Goal: Task Accomplishment & Management: Manage account settings

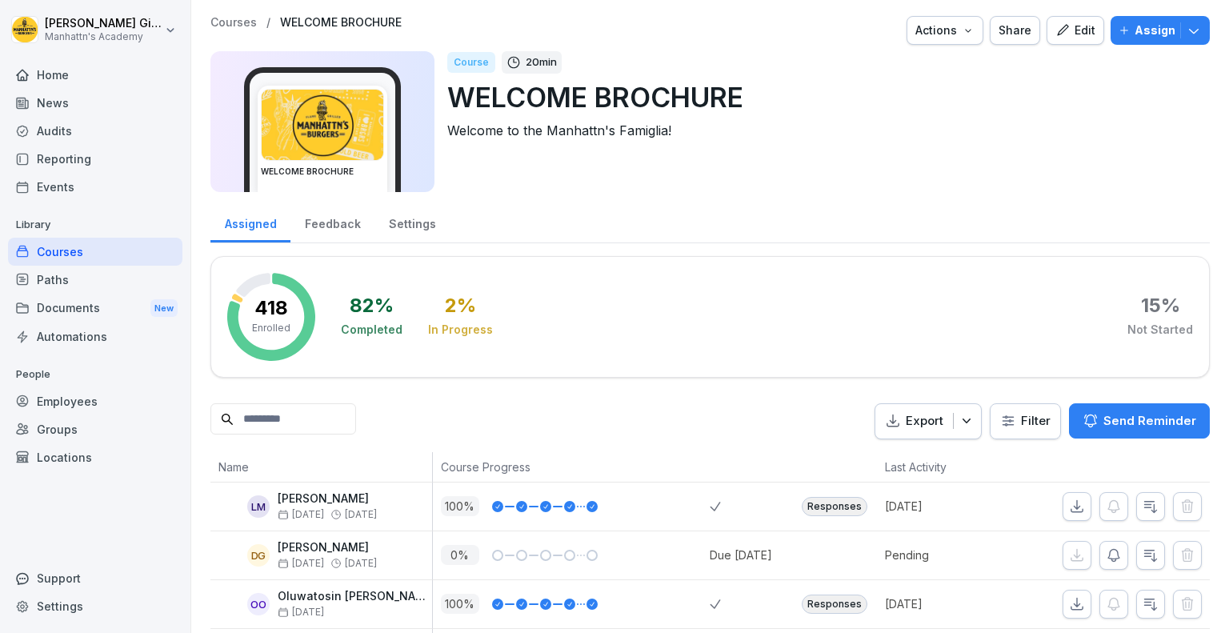
click at [231, 25] on p "Courses" at bounding box center [233, 23] width 46 height 14
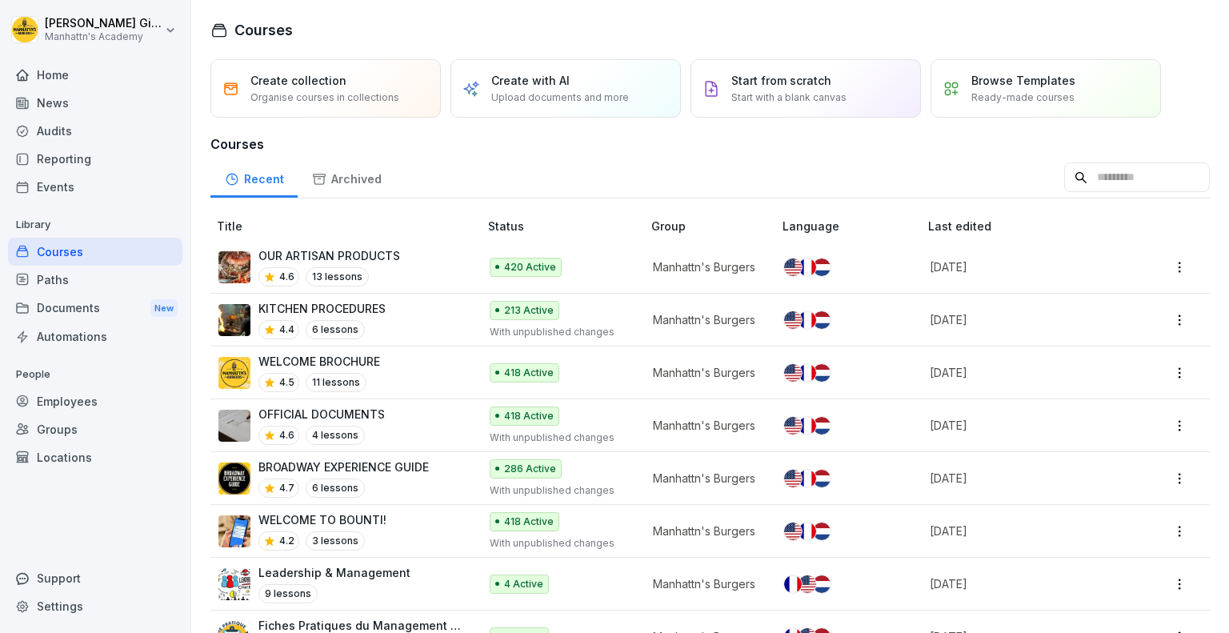
click at [90, 398] on div "Employees" at bounding box center [95, 401] width 174 height 28
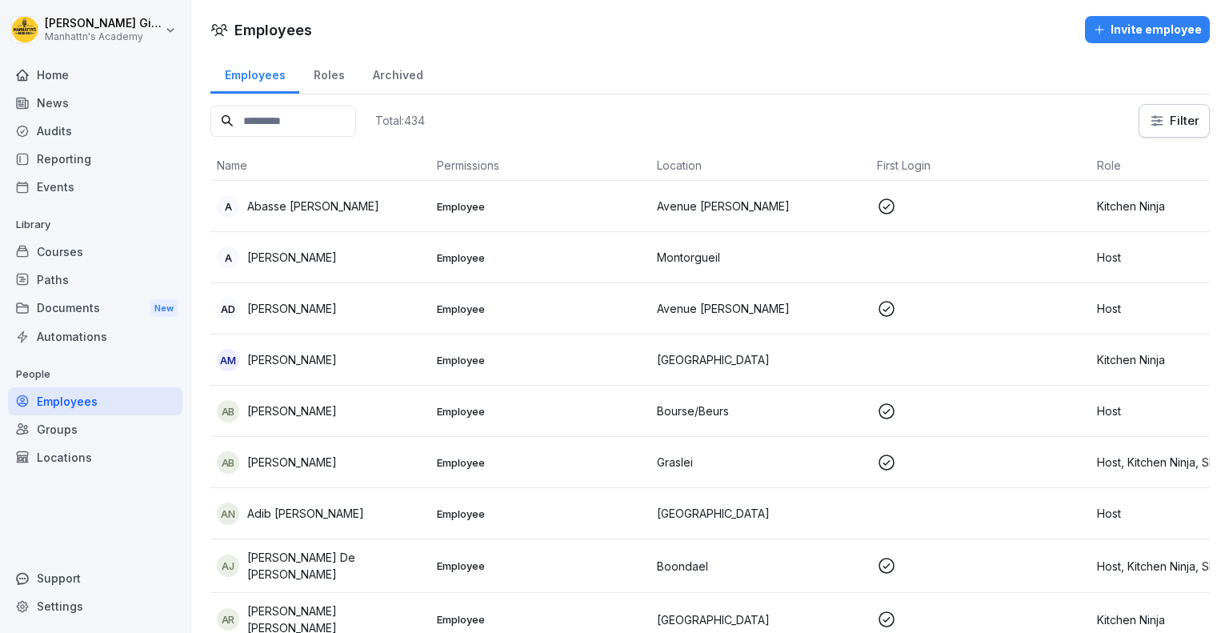
click at [314, 118] on input at bounding box center [283, 121] width 146 height 31
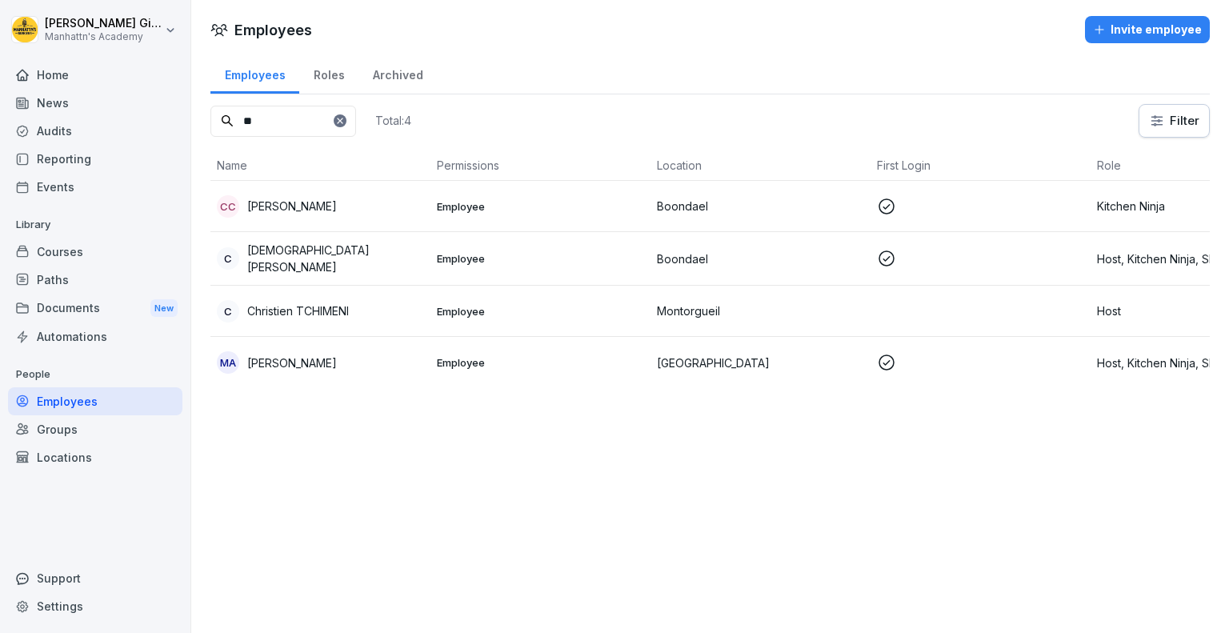
type input "*"
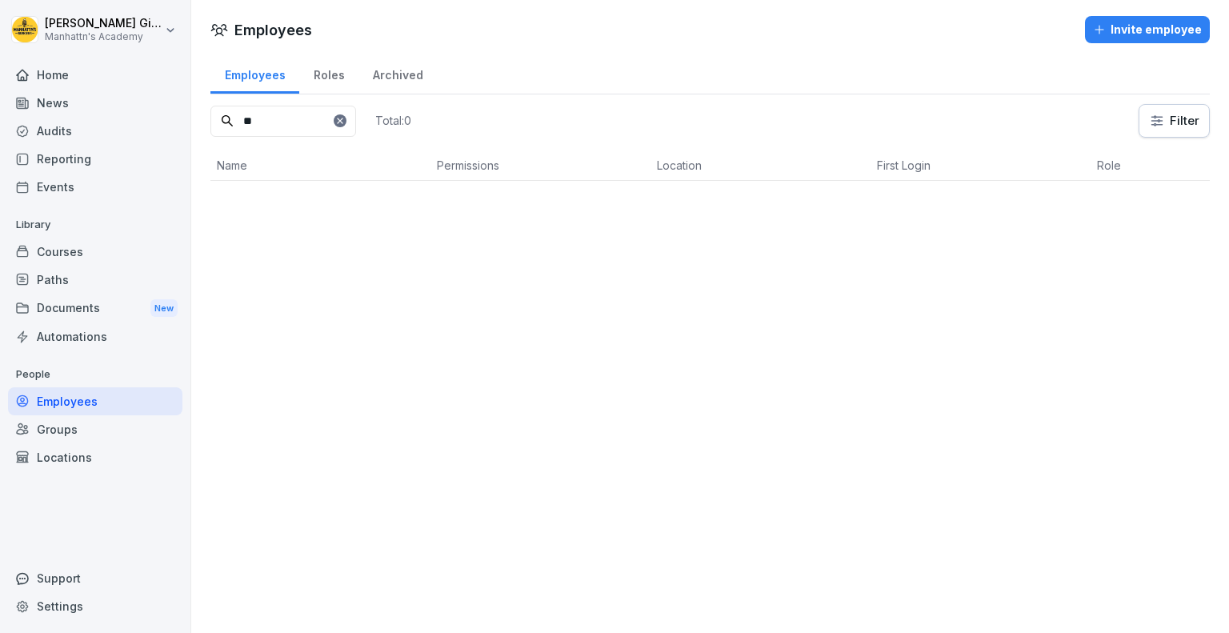
type input "*"
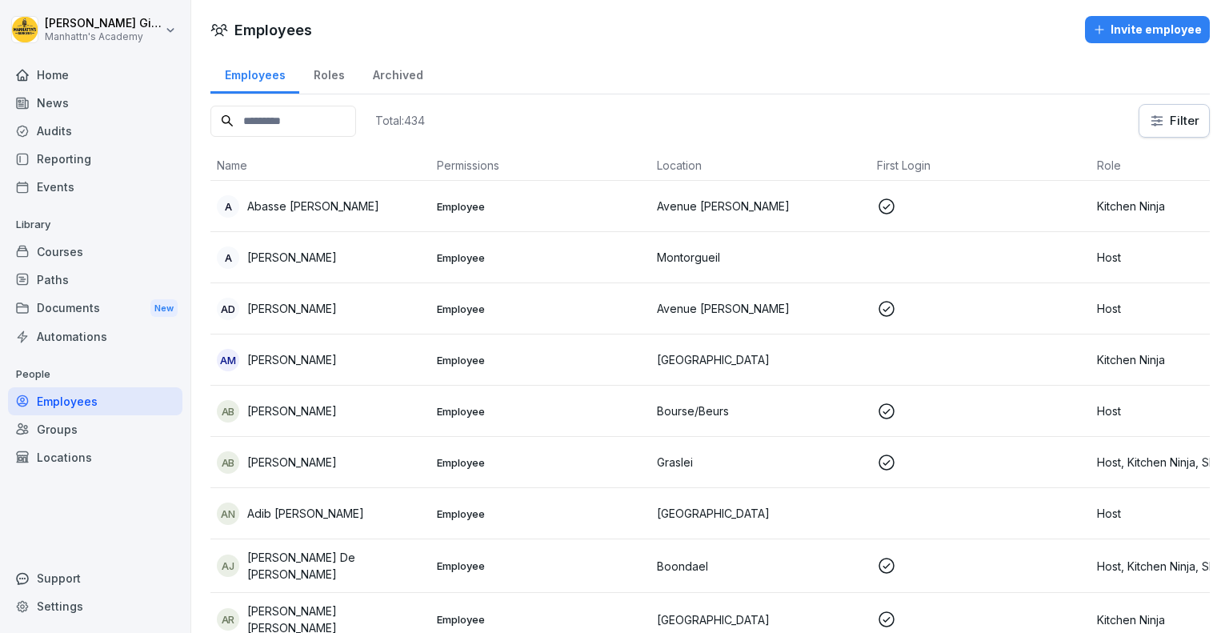
click at [293, 127] on input at bounding box center [283, 121] width 146 height 31
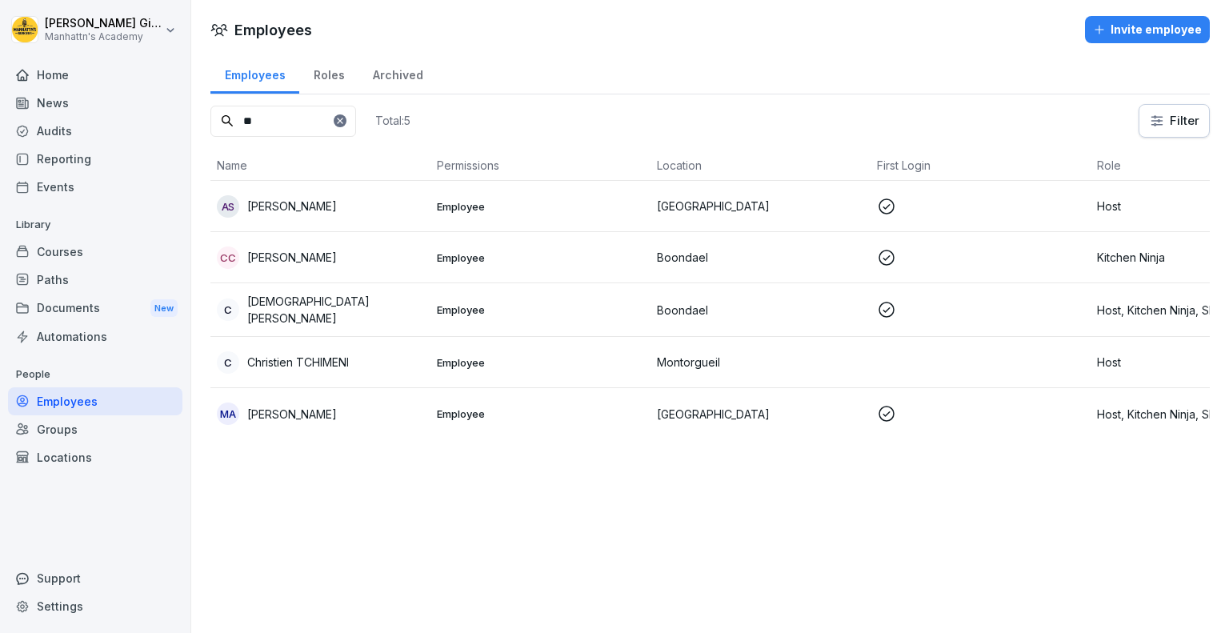
type input "*"
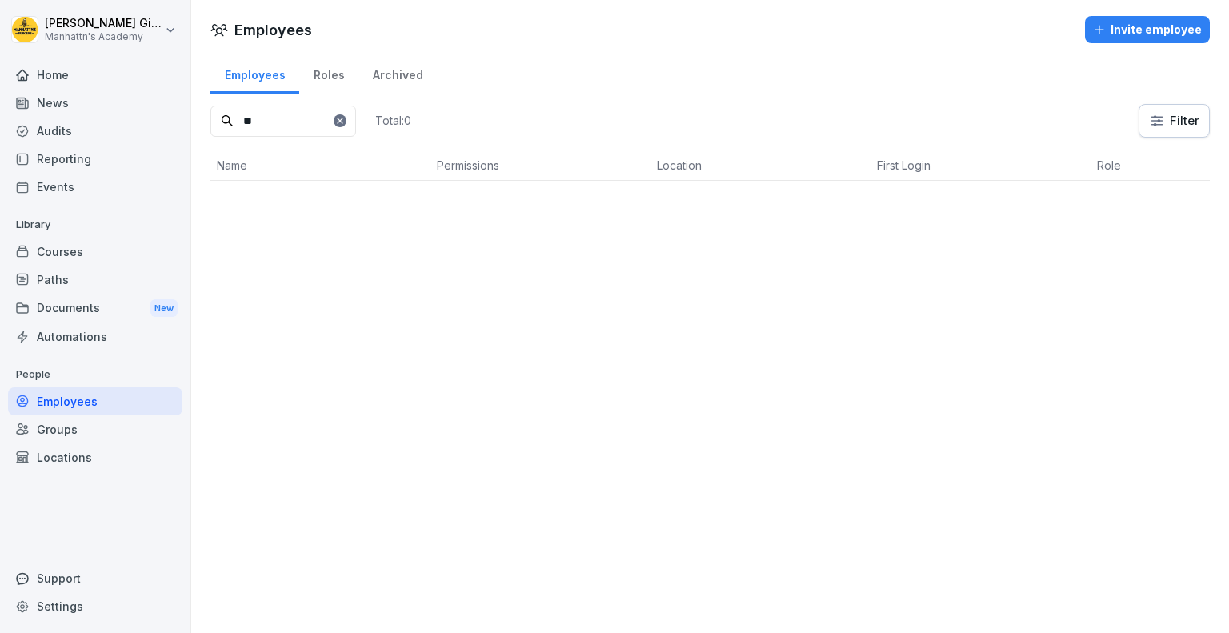
type input "*"
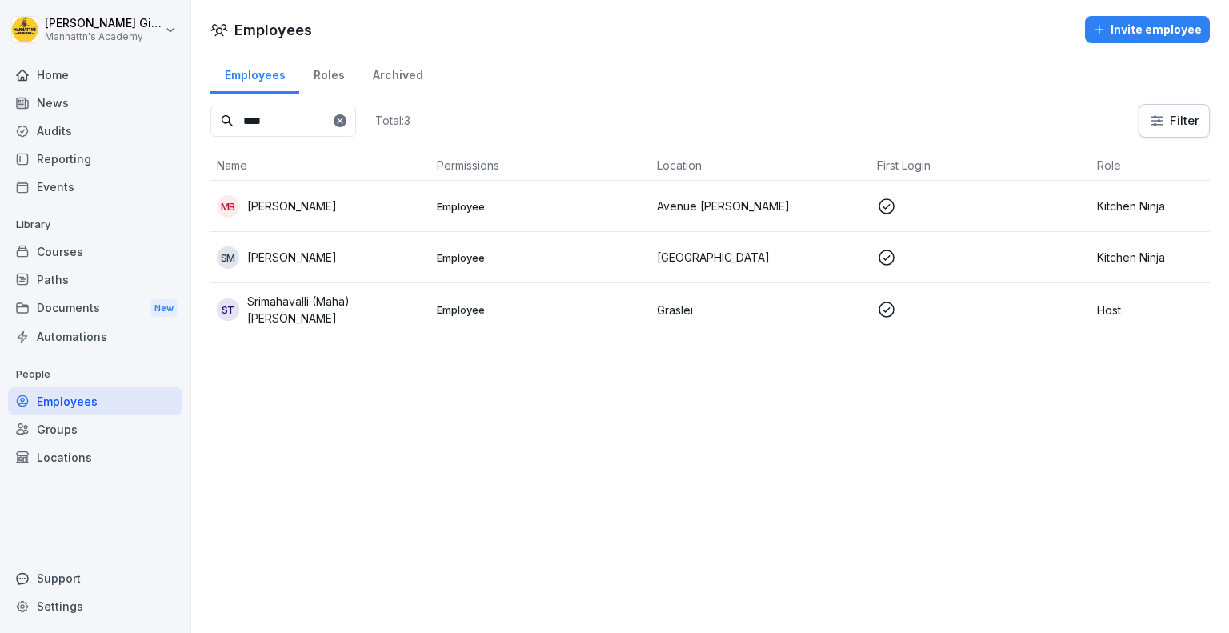
type input "****"
click at [345, 117] on icon at bounding box center [340, 121] width 10 height 10
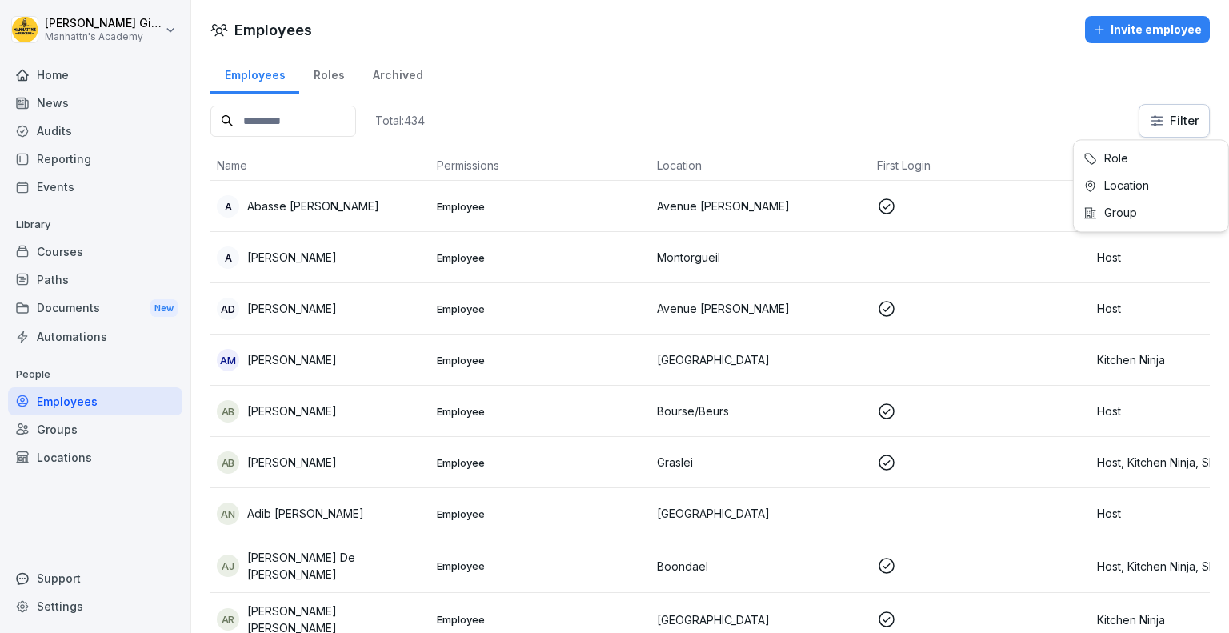
click at [1160, 118] on html "[PERSON_NAME]'s Academy Home News Audits Reporting Events Library Courses Paths…" at bounding box center [614, 316] width 1229 height 633
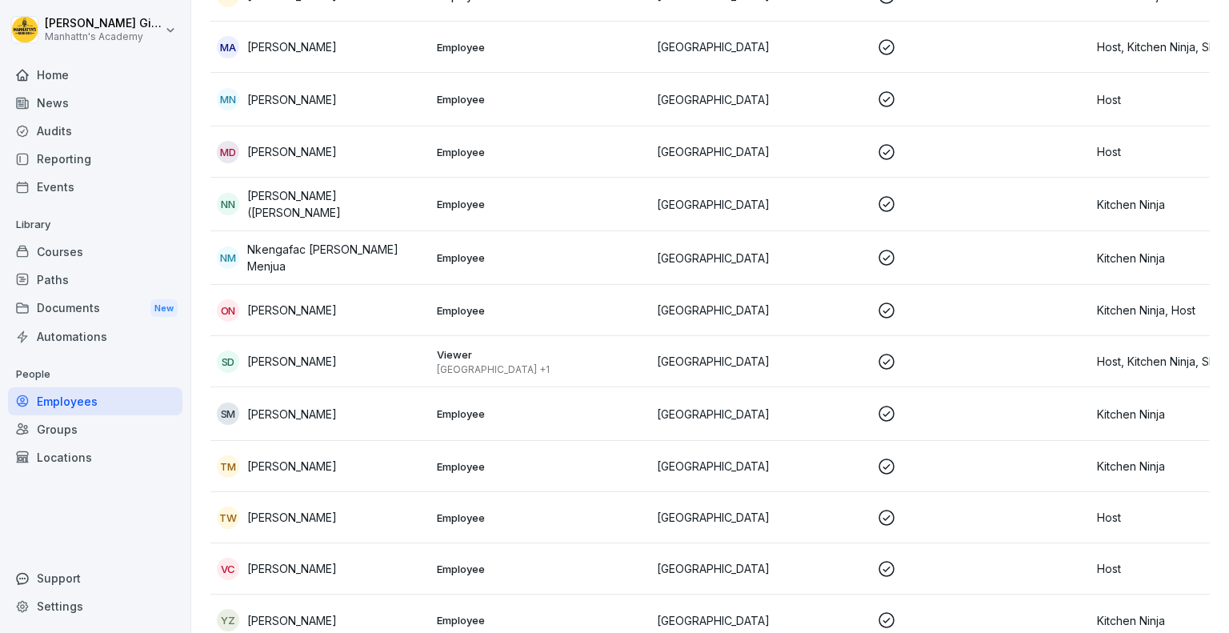
scroll to position [1175, 0]
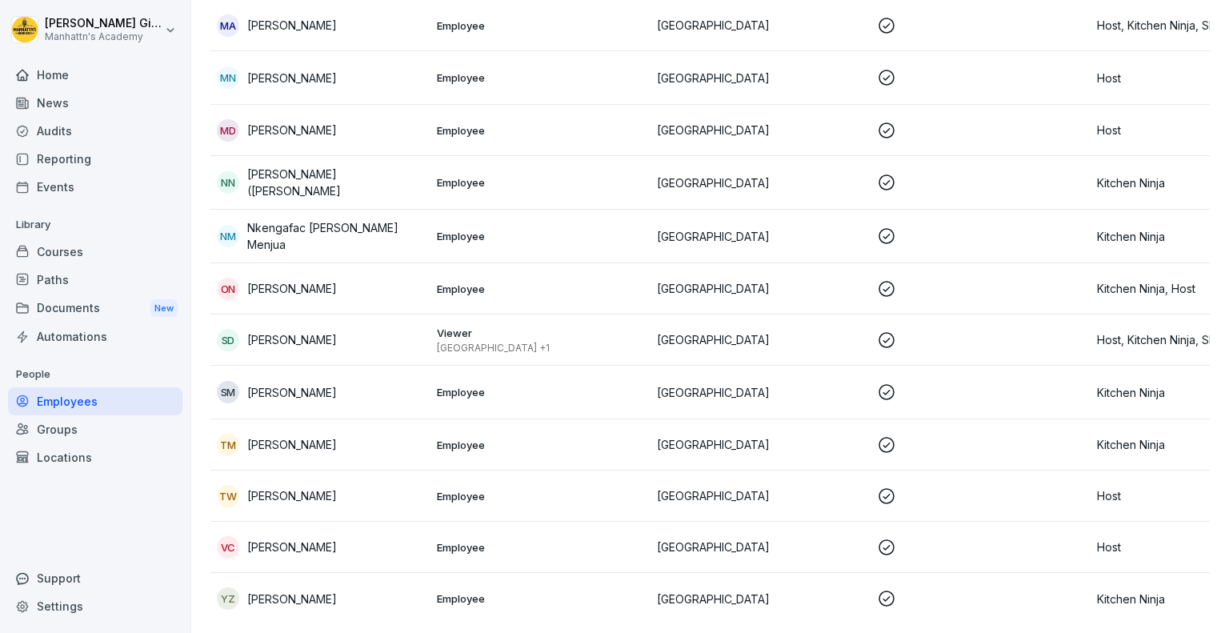
click at [1121, 594] on td "Kitchen Ninja" at bounding box center [1200, 598] width 220 height 51
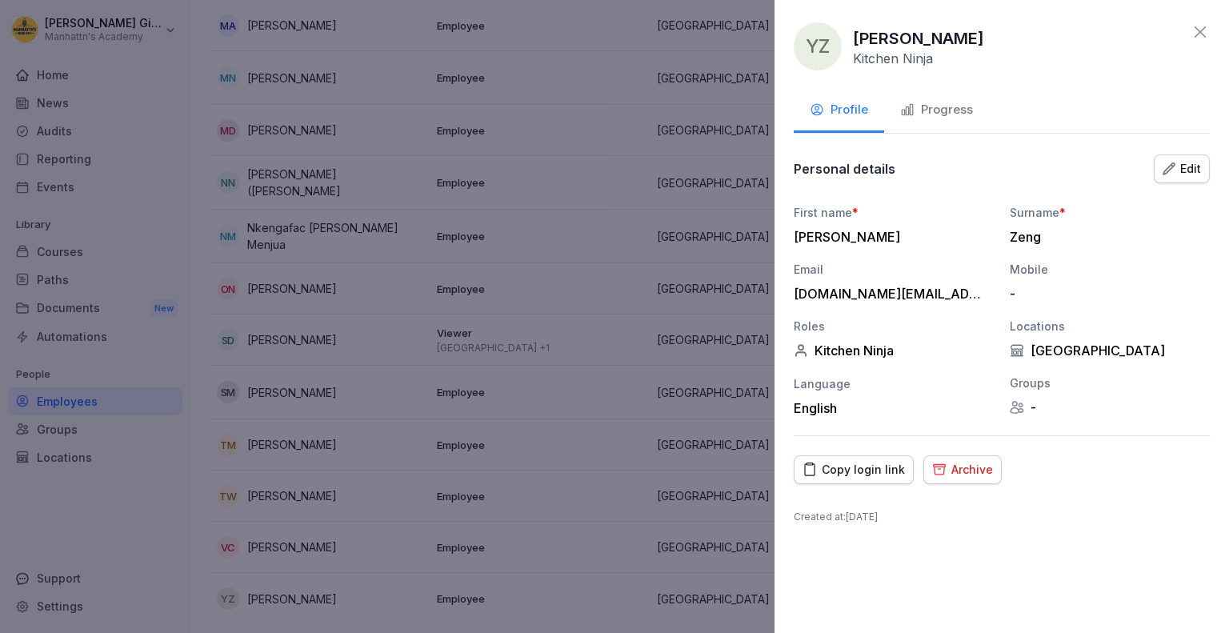
click at [1198, 25] on icon at bounding box center [1199, 31] width 19 height 19
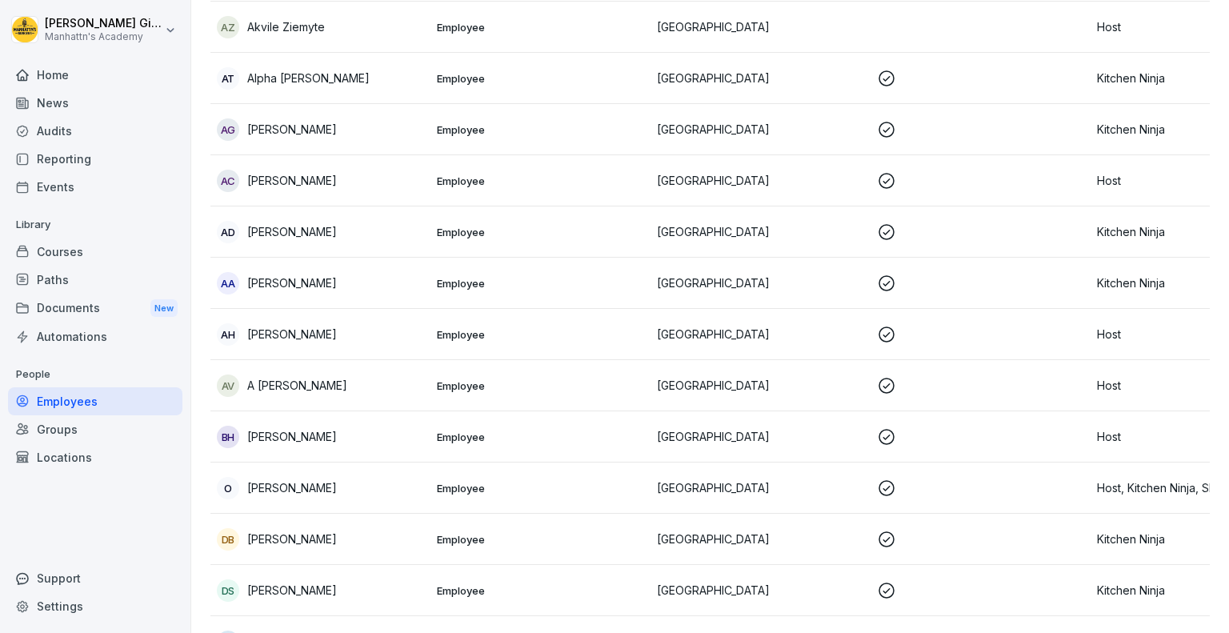
scroll to position [0, 0]
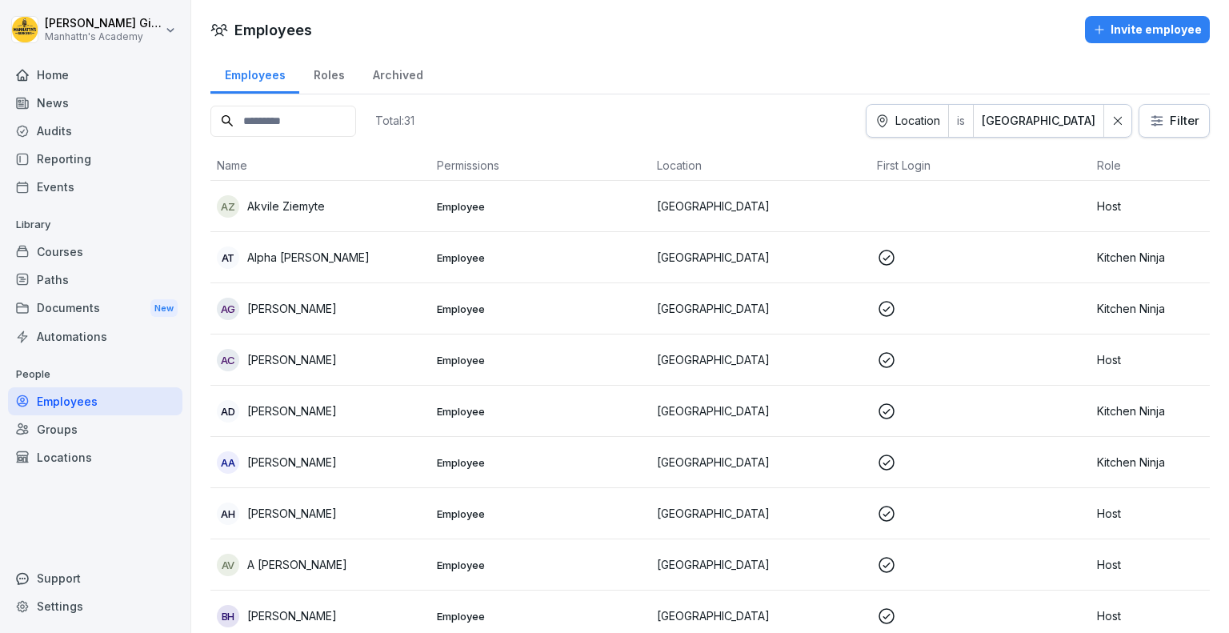
click at [1112, 124] on icon at bounding box center [1117, 120] width 11 height 11
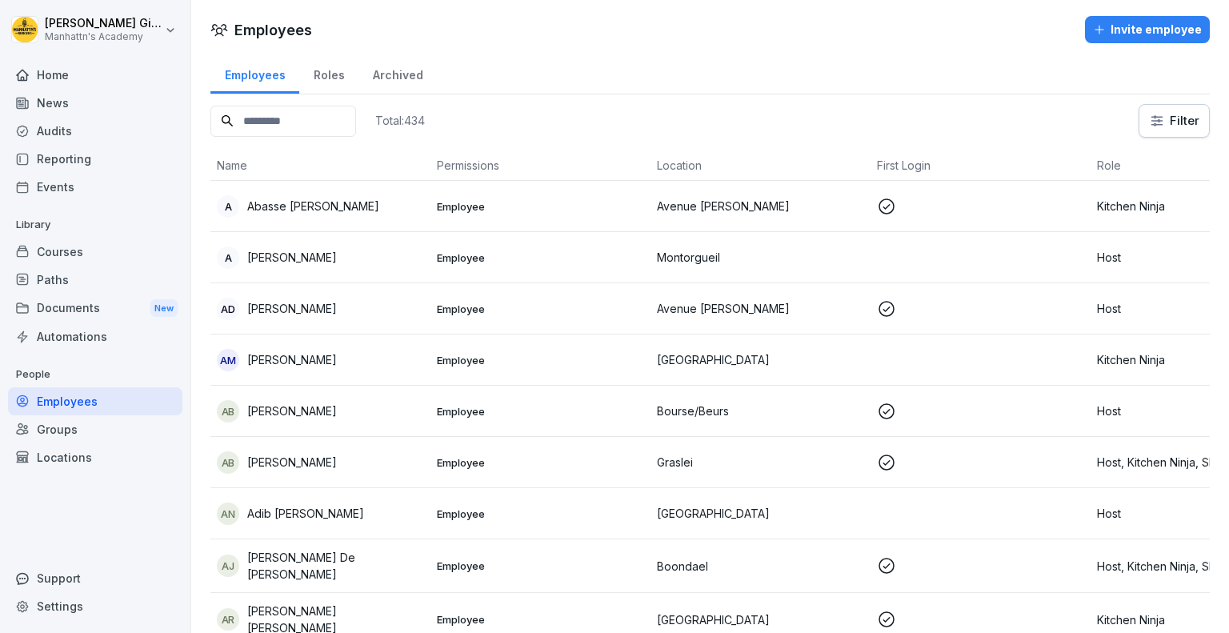
click at [1153, 116] on html "[PERSON_NAME]'s Academy Home News Audits Reporting Events Library Courses Paths…" at bounding box center [614, 316] width 1229 height 633
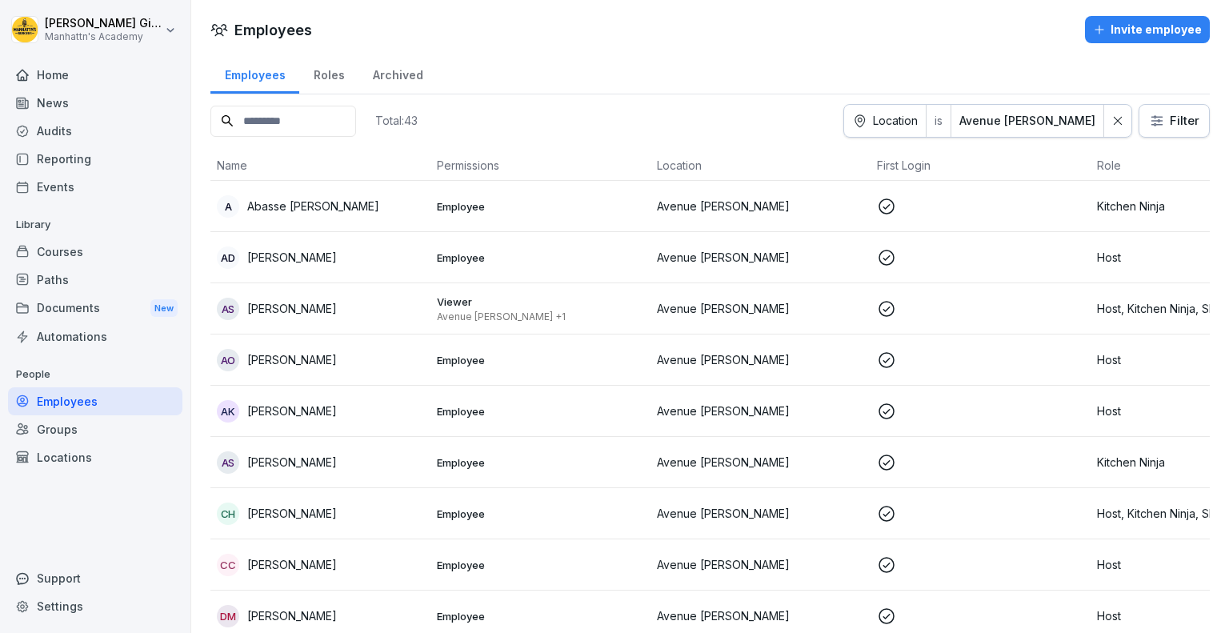
click at [1180, 121] on html "[PERSON_NAME]'s Academy Home News Audits Reporting Events Library Courses Paths…" at bounding box center [614, 316] width 1229 height 633
click at [646, 92] on html "[PERSON_NAME]'s Academy Home News Audits Reporting Events Library Courses Paths…" at bounding box center [614, 316] width 1229 height 633
